Goal: Task Accomplishment & Management: Use online tool/utility

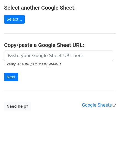
scroll to position [102, 0]
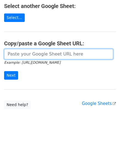
click at [49, 56] on input "url" at bounding box center [58, 54] width 109 height 10
paste input "[URL][DOMAIN_NAME]"
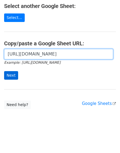
scroll to position [0, 114]
type input "[URL][DOMAIN_NAME]"
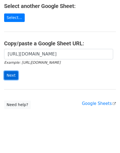
click at [14, 74] on input "Next" at bounding box center [11, 75] width 14 height 8
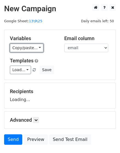
click at [29, 44] on link "Copy/paste..." at bounding box center [26, 48] width 33 height 8
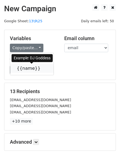
click at [32, 67] on link "{{name}}" at bounding box center [31, 68] width 43 height 9
